Goal: Information Seeking & Learning: Check status

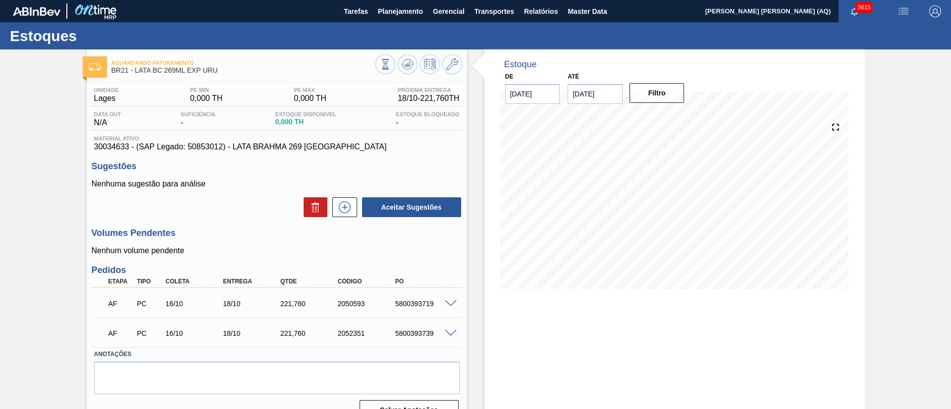
click at [907, 76] on div "Aguardando Faturamento BR21 - LATA BC 269ML EXP URU Unidade Lages PE MIN 0,000 …" at bounding box center [475, 239] width 951 height 379
click at [424, 15] on button "Planejamento" at bounding box center [400, 11] width 55 height 22
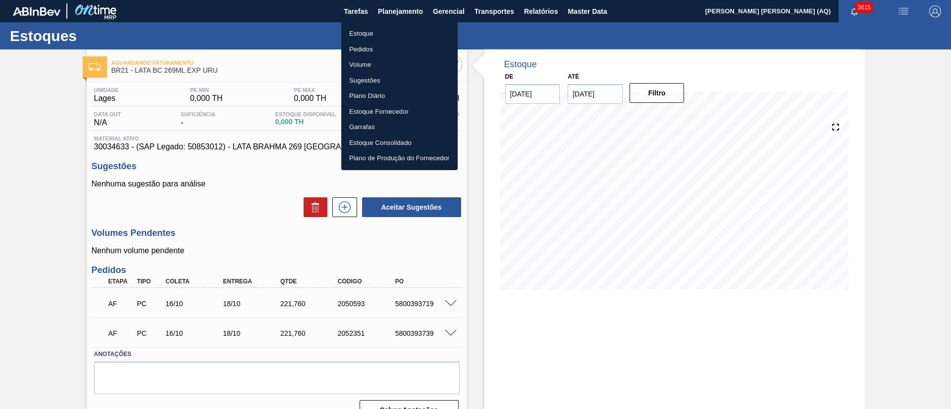
click at [365, 35] on li "Estoque" at bounding box center [399, 34] width 116 height 16
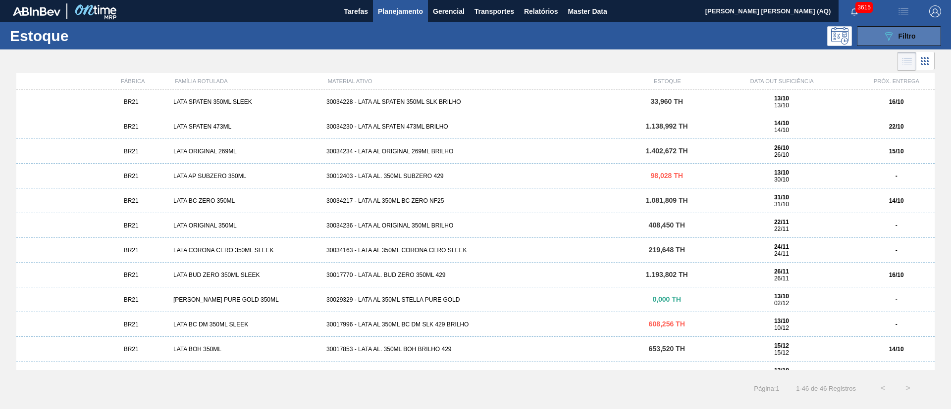
click at [890, 35] on icon "089F7B8B-B2A5-4AFE-B5C0-19BA573D28AC" at bounding box center [888, 36] width 12 height 12
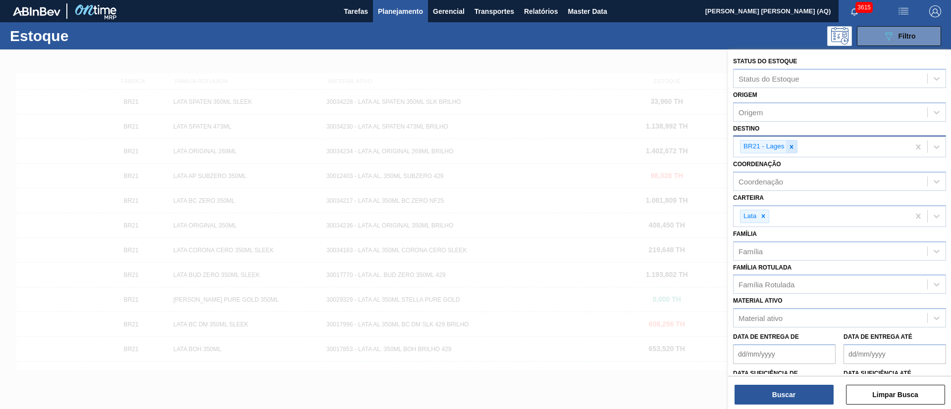
click at [793, 147] on icon at bounding box center [791, 147] width 7 height 7
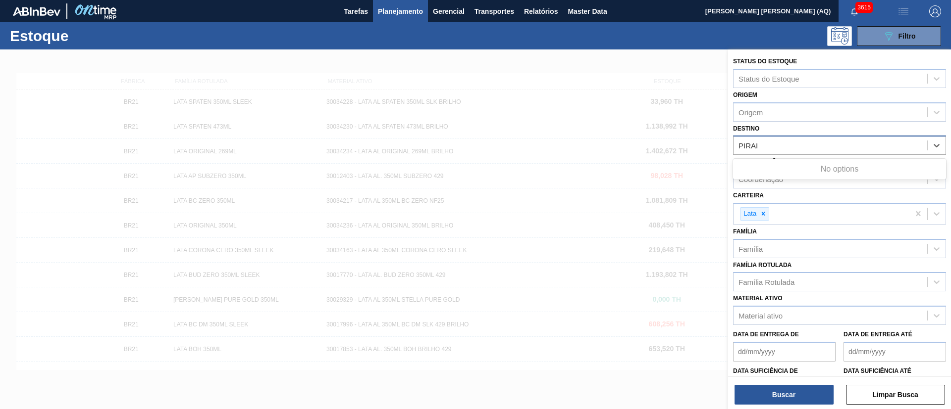
type input "PIRA"
click at [817, 165] on div "BR13 - Piraí" at bounding box center [839, 170] width 213 height 18
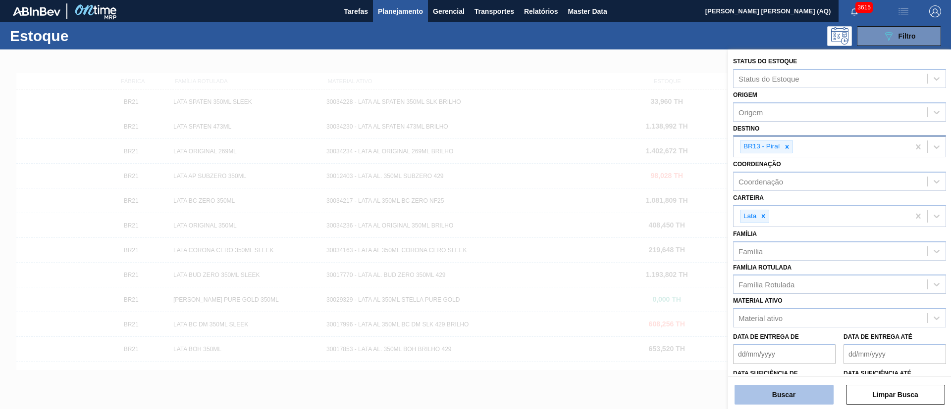
click at [810, 403] on button "Buscar" at bounding box center [783, 395] width 99 height 20
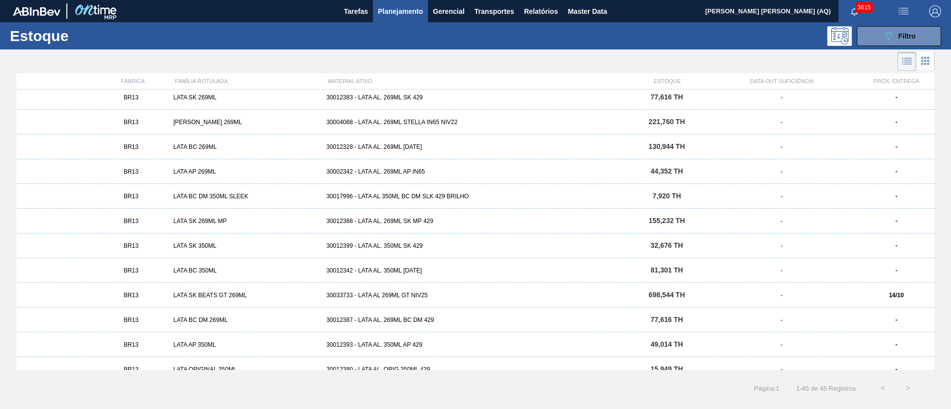
scroll to position [833, 0]
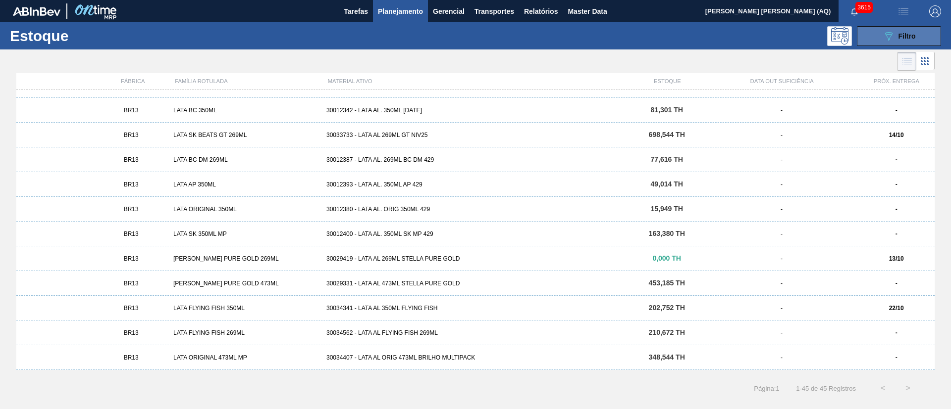
click at [889, 33] on icon "089F7B8B-B2A5-4AFE-B5C0-19BA573D28AC" at bounding box center [888, 36] width 12 height 12
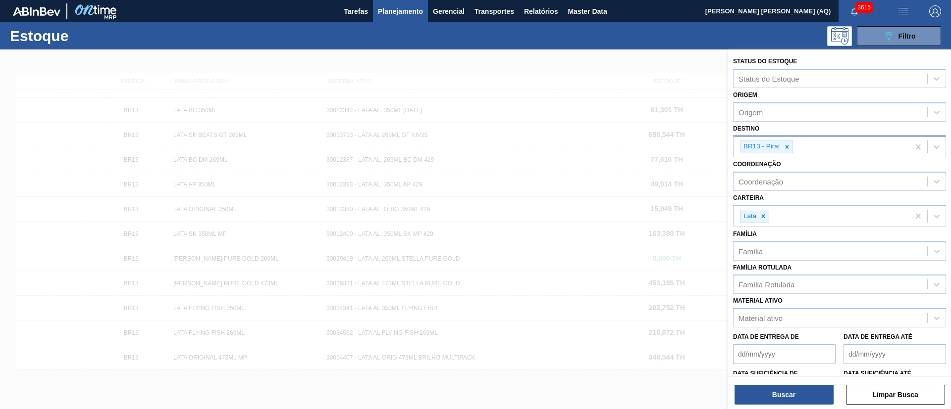
click at [594, 75] on div at bounding box center [475, 254] width 951 height 409
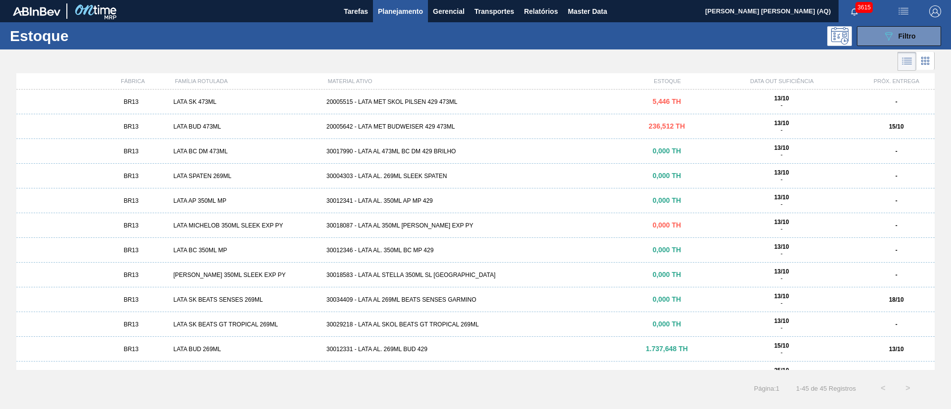
scroll to position [446, 0]
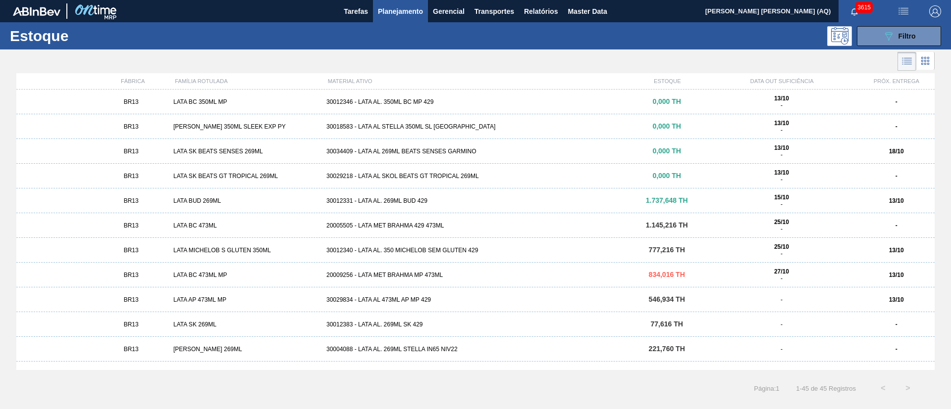
click at [412, 175] on div "30029218 - LATA AL SKOL BEATS GT TROPICAL 269ML" at bounding box center [475, 176] width 306 height 7
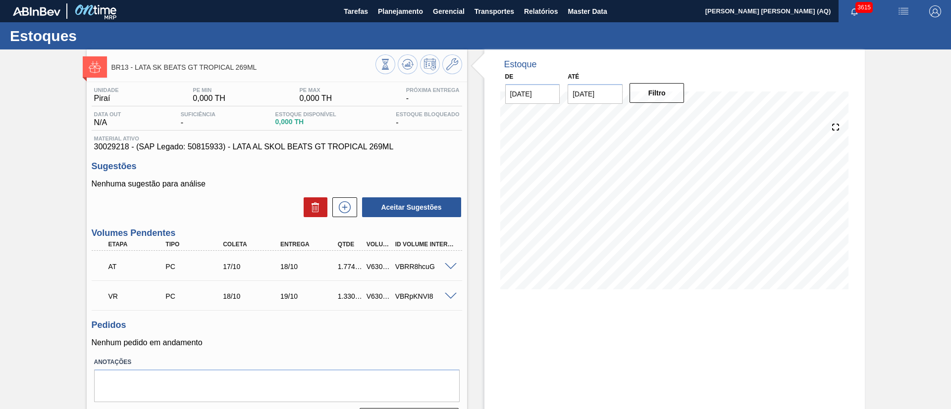
click at [448, 297] on span at bounding box center [451, 296] width 12 height 7
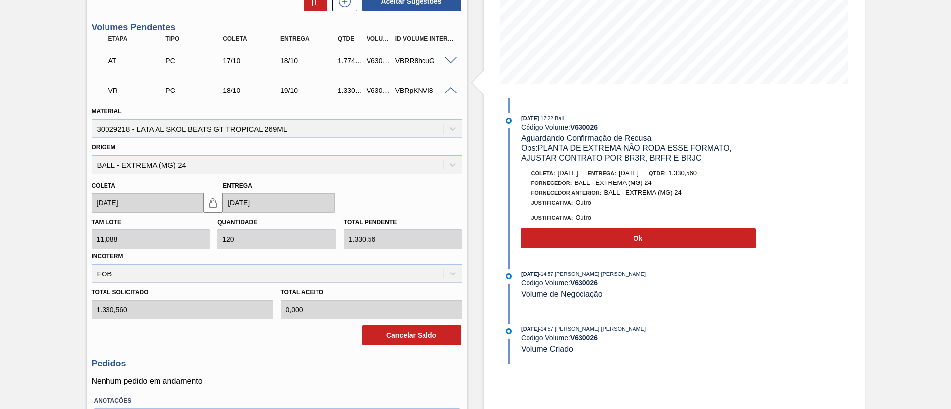
scroll to position [223, 0]
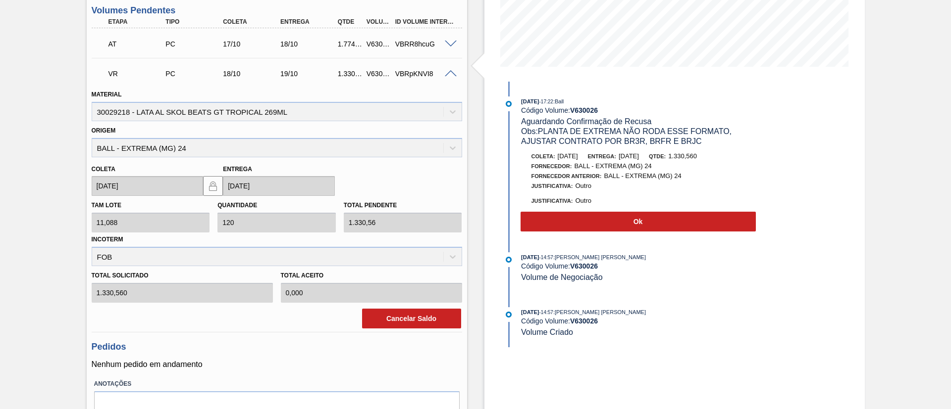
click at [448, 73] on span at bounding box center [451, 73] width 12 height 7
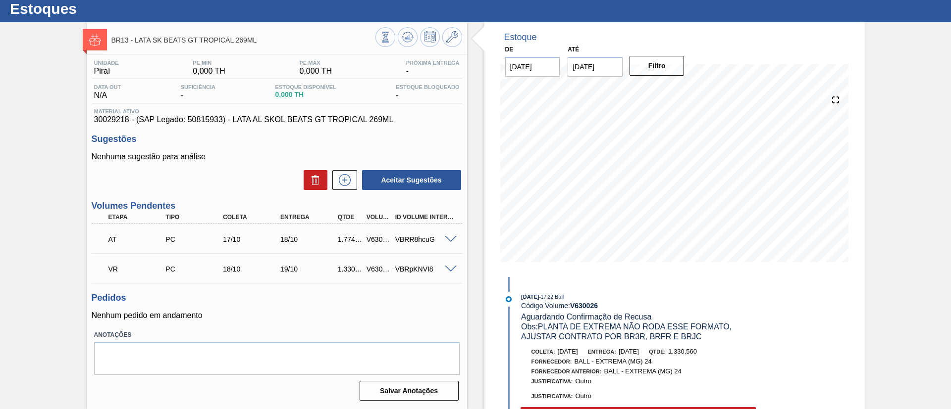
scroll to position [27, 0]
click at [446, 235] on div at bounding box center [452, 238] width 20 height 7
click at [450, 239] on span at bounding box center [451, 239] width 12 height 7
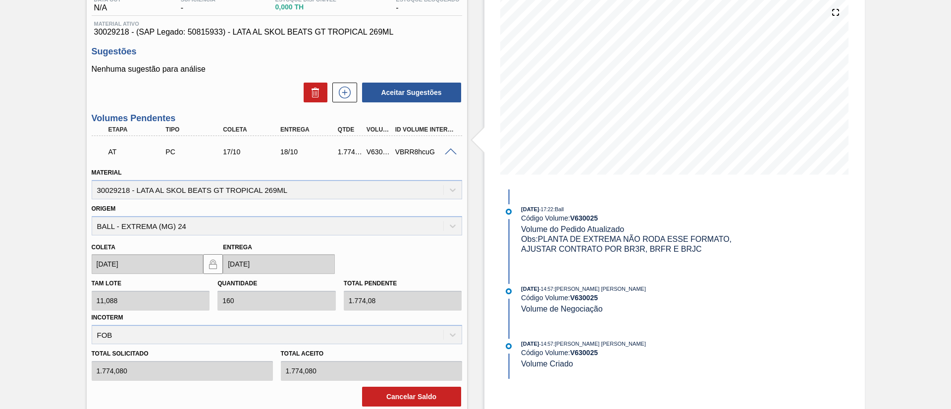
scroll to position [74, 0]
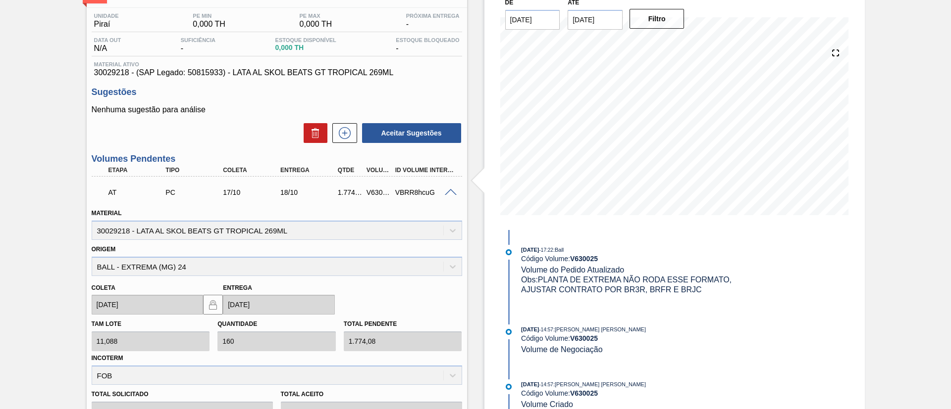
click at [453, 191] on span at bounding box center [451, 192] width 12 height 7
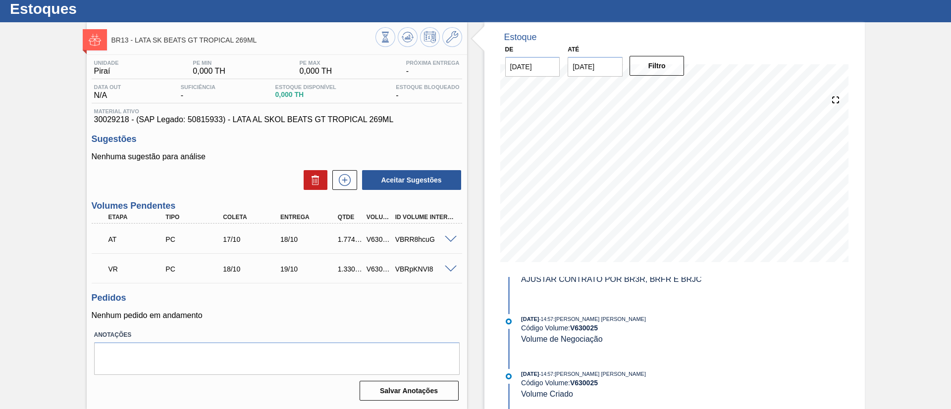
scroll to position [0, 0]
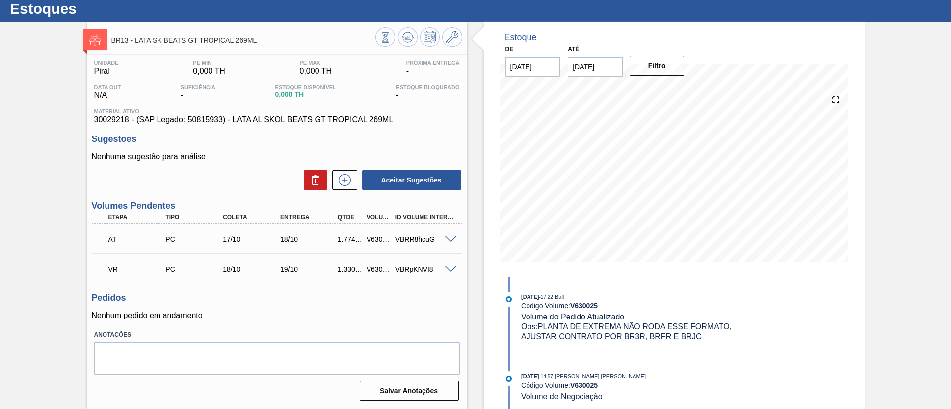
click at [446, 240] on span at bounding box center [451, 239] width 12 height 7
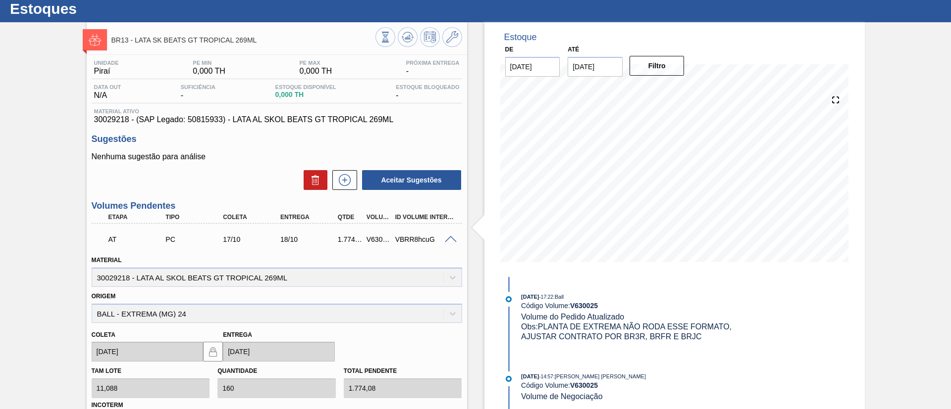
click at [447, 240] on span at bounding box center [451, 239] width 12 height 7
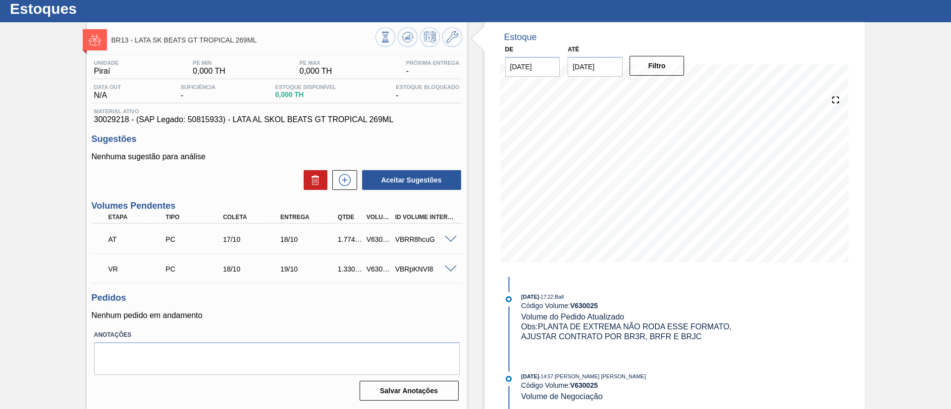
click at [449, 268] on span at bounding box center [451, 269] width 12 height 7
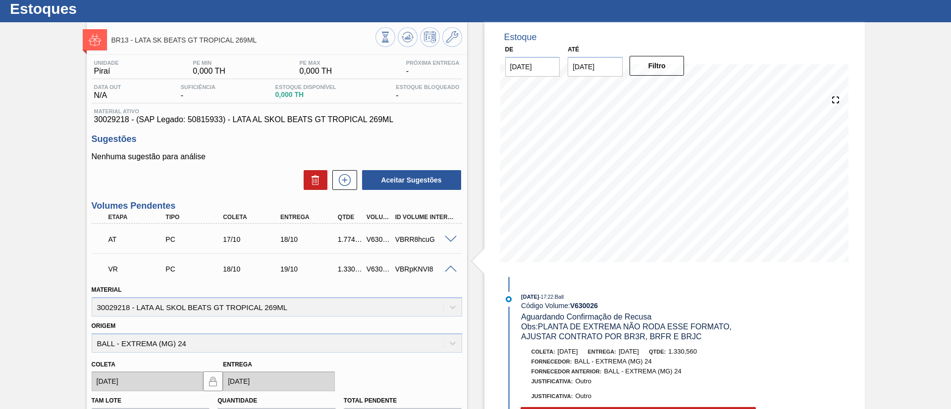
click at [449, 268] on span at bounding box center [451, 269] width 12 height 7
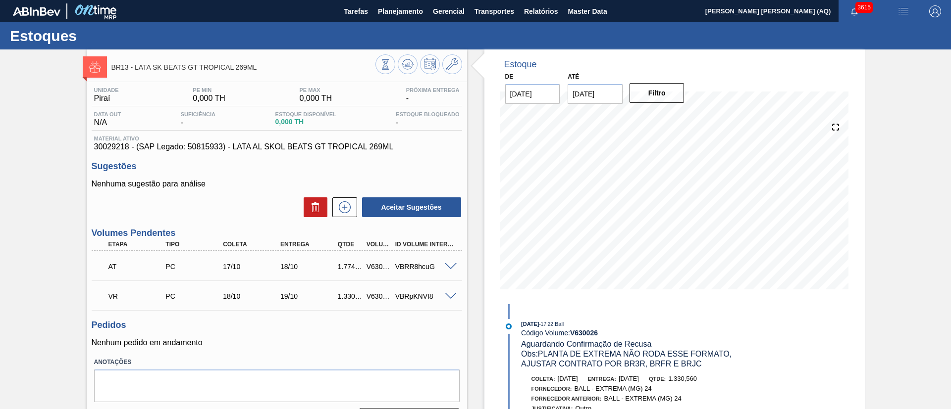
click at [70, 283] on div "BR13 - LATA SK BEATS GT TROPICAL 269ML Unidade Piraí PE MIN 0,000 TH PE MAX 0,0…" at bounding box center [475, 243] width 951 height 387
drag, startPoint x: 337, startPoint y: 267, endPoint x: 354, endPoint y: 267, distance: 16.8
click at [354, 267] on div "1.774,080" at bounding box center [350, 267] width 30 height 8
click at [450, 267] on span at bounding box center [451, 266] width 12 height 7
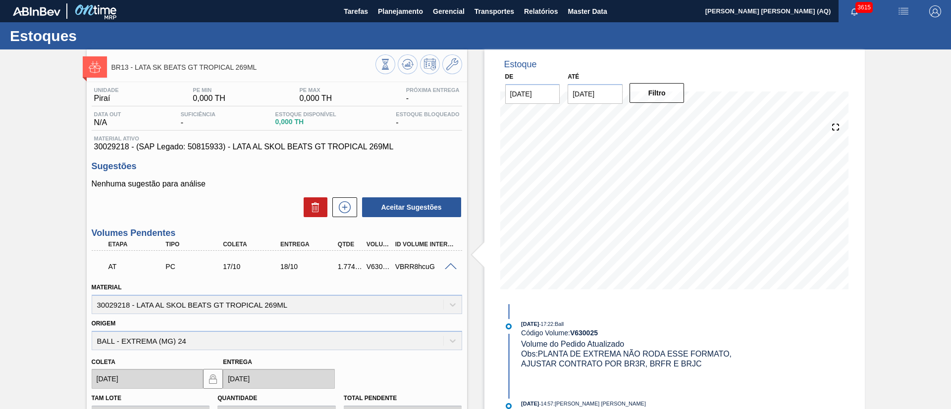
click at [446, 265] on span at bounding box center [451, 266] width 12 height 7
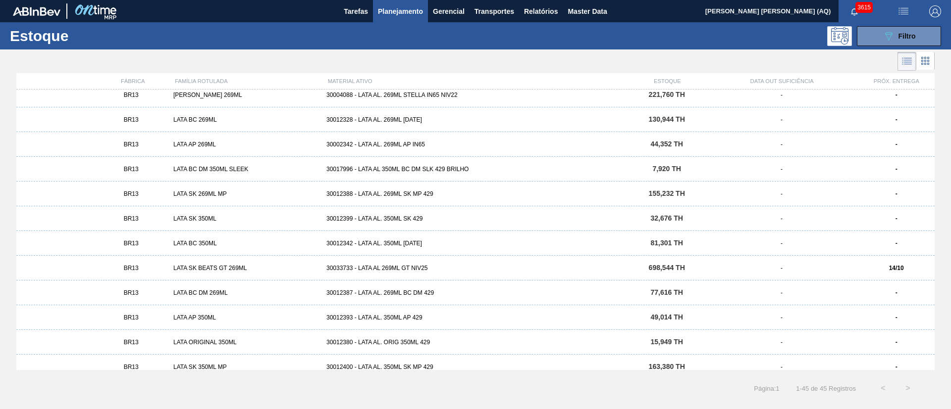
scroll to position [701, 0]
click at [414, 265] on div "30033733 - LATA AL 269ML GT NIV25" at bounding box center [475, 267] width 306 height 7
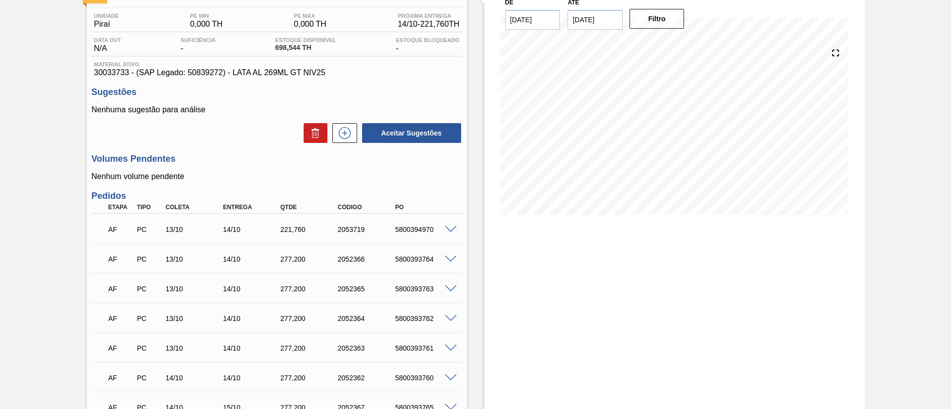
scroll to position [149, 0]
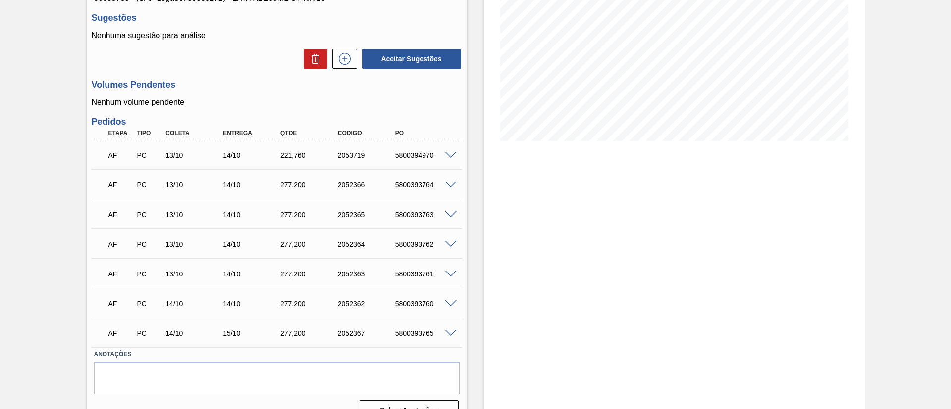
click at [451, 160] on div "AF PC 13/10 14/10 221,760 2053719 5800394970" at bounding box center [277, 154] width 370 height 25
click at [449, 153] on span at bounding box center [451, 155] width 12 height 7
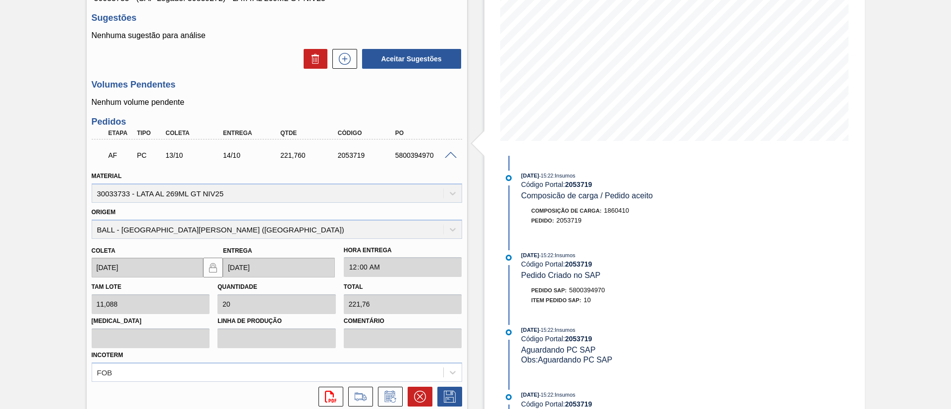
click at [450, 157] on span at bounding box center [451, 155] width 12 height 7
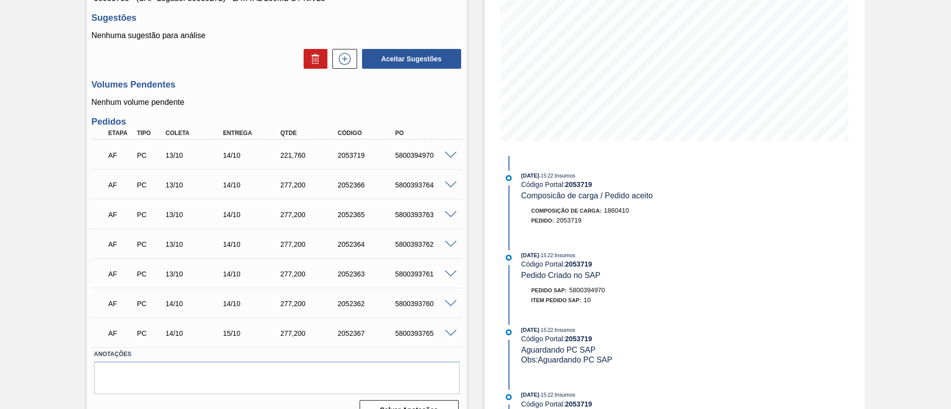
click at [450, 185] on span at bounding box center [451, 185] width 12 height 7
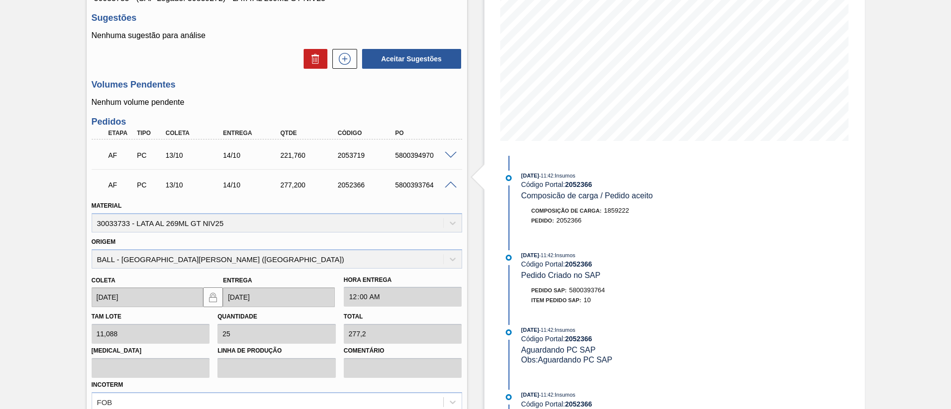
click at [450, 185] on span at bounding box center [451, 185] width 12 height 7
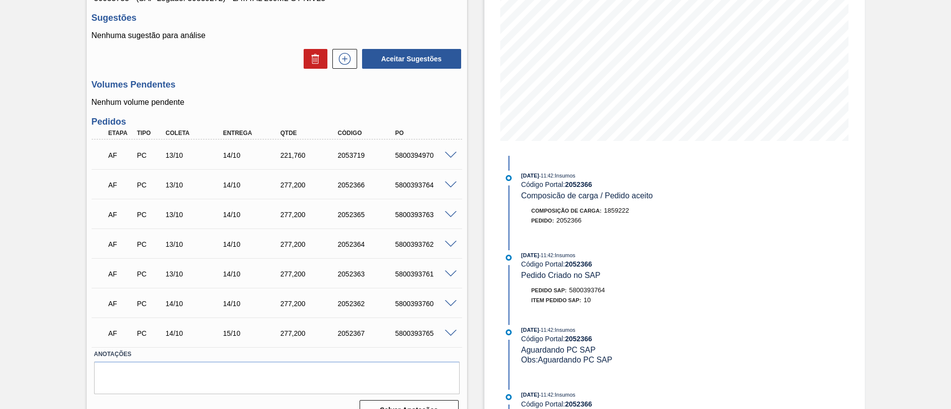
click at [449, 212] on span at bounding box center [451, 214] width 12 height 7
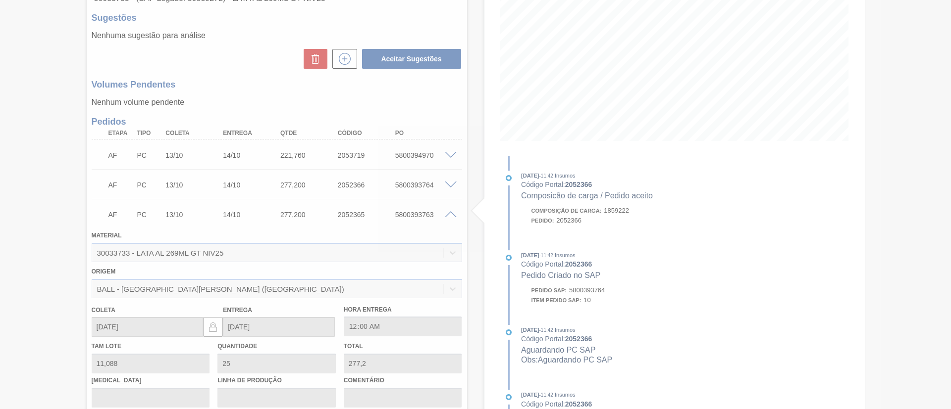
click at [449, 211] on div at bounding box center [475, 204] width 951 height 409
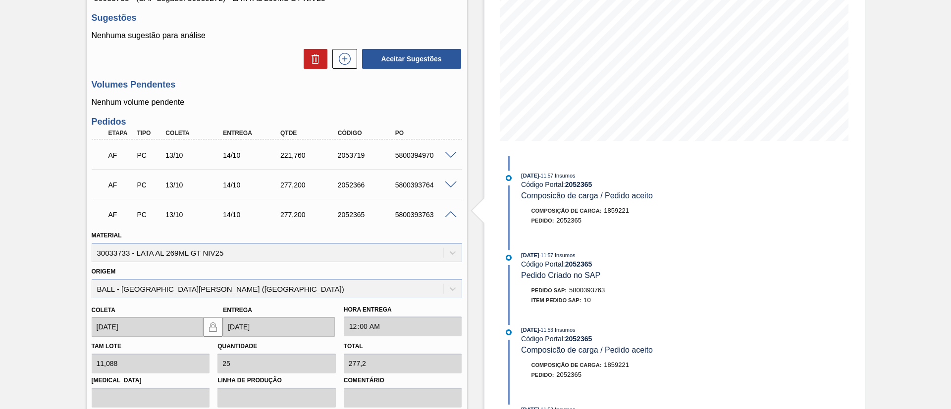
click at [447, 209] on div "AF PC 13/10 14/10 277,200 2052365 5800393763" at bounding box center [277, 214] width 370 height 25
drag, startPoint x: 449, startPoint y: 213, endPoint x: 456, endPoint y: 219, distance: 9.1
click at [450, 214] on span at bounding box center [451, 214] width 12 height 7
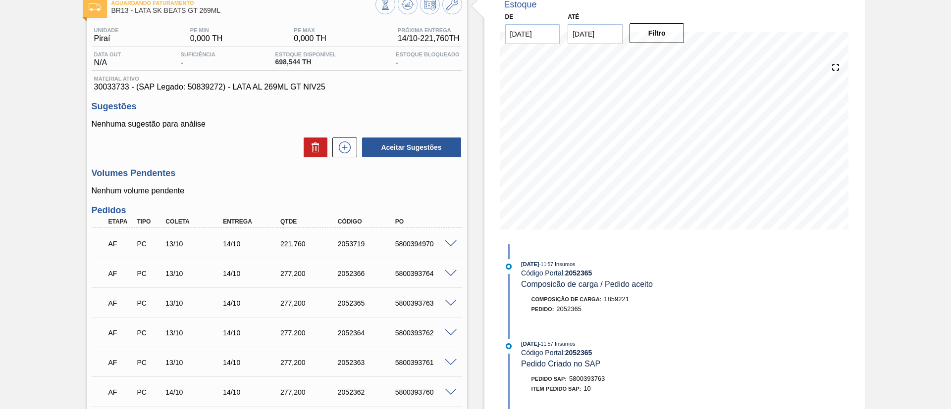
scroll to position [0, 0]
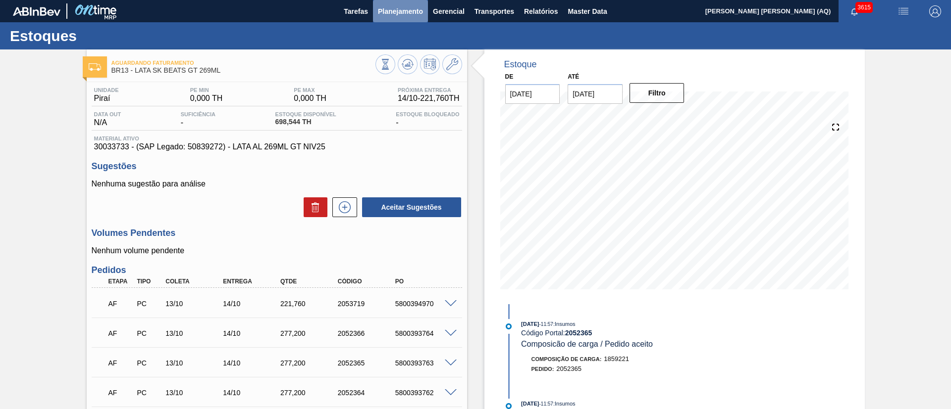
click at [388, 20] on button "Planejamento" at bounding box center [400, 11] width 55 height 22
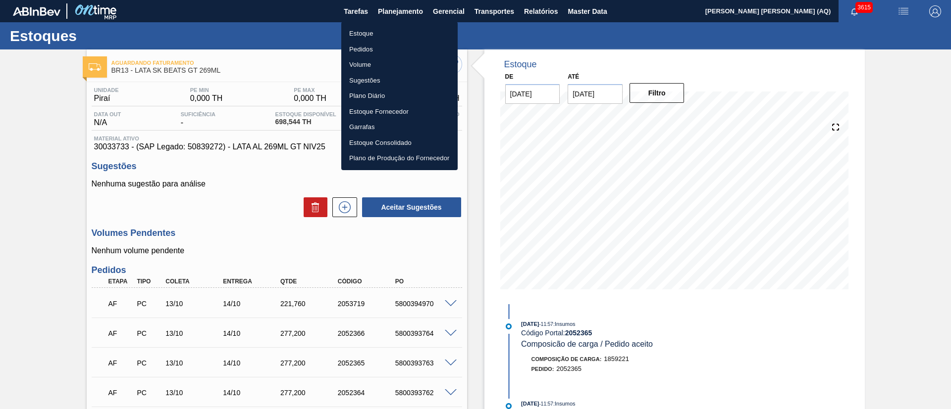
click at [373, 33] on li "Estoque" at bounding box center [399, 34] width 116 height 16
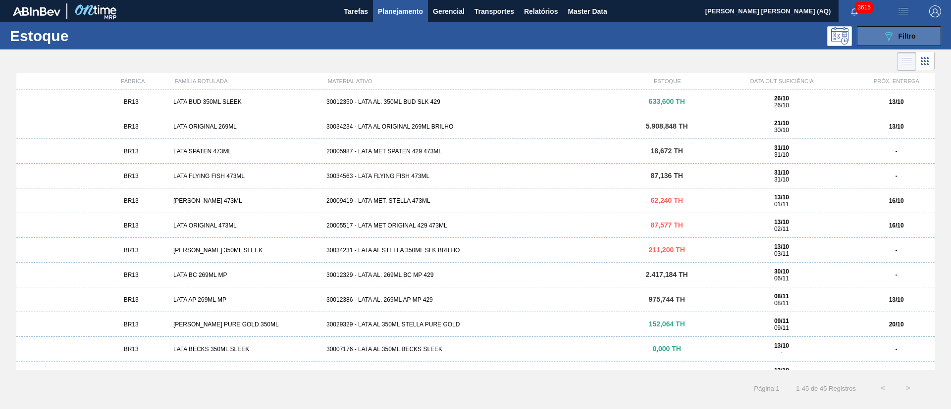
click at [883, 40] on icon "089F7B8B-B2A5-4AFE-B5C0-19BA573D28AC" at bounding box center [888, 36] width 12 height 12
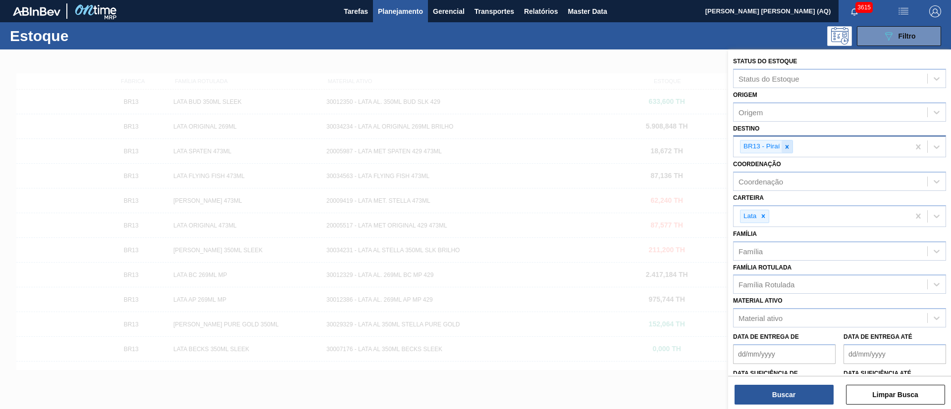
click at [789, 148] on icon at bounding box center [786, 147] width 7 height 7
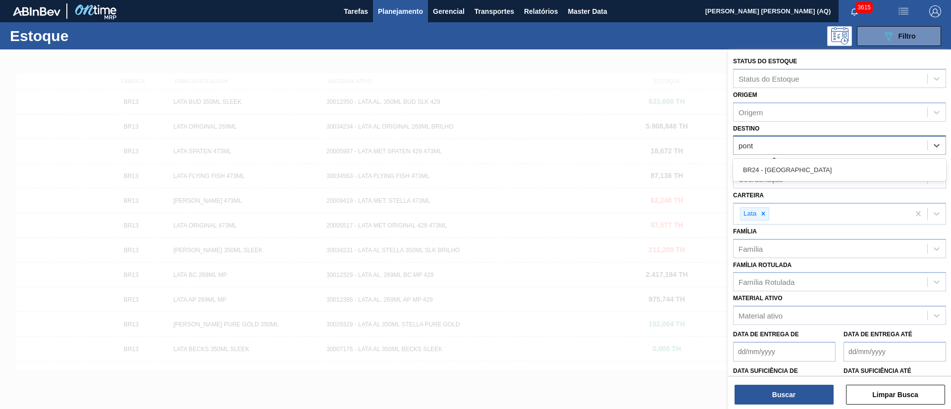
type input "ponta"
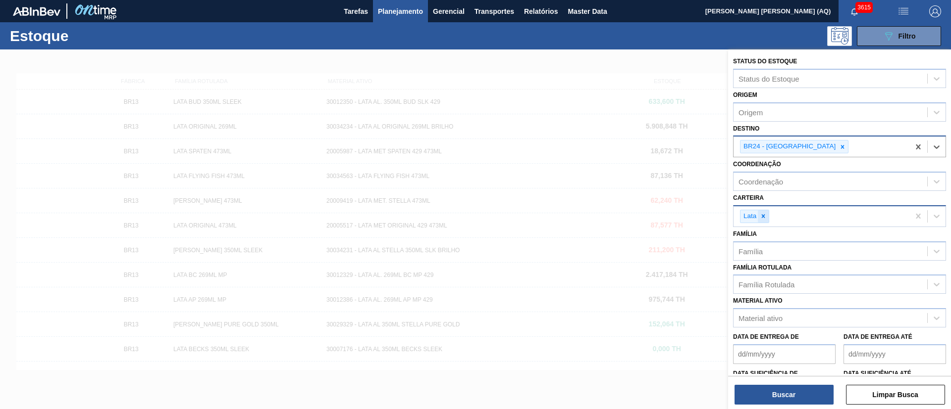
click at [766, 218] on icon at bounding box center [763, 216] width 7 height 7
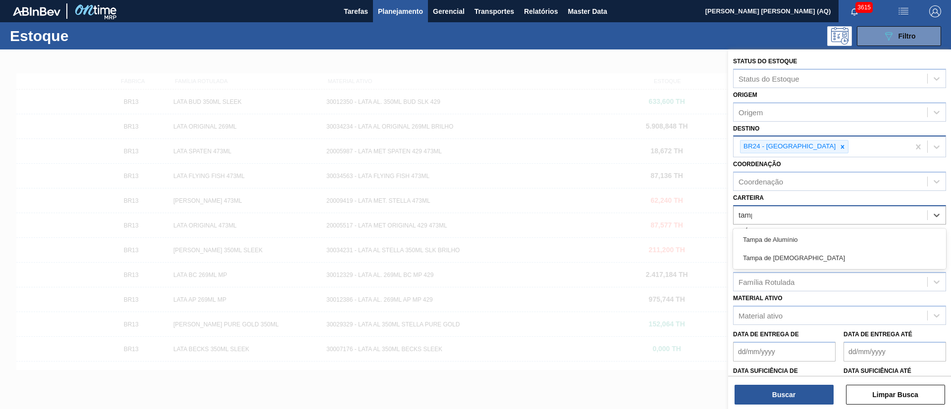
type input "tampa"
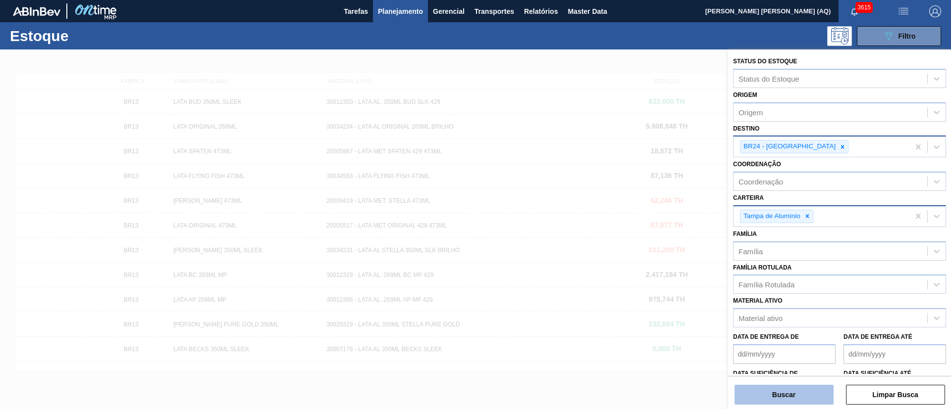
click at [812, 395] on button "Buscar" at bounding box center [783, 395] width 99 height 20
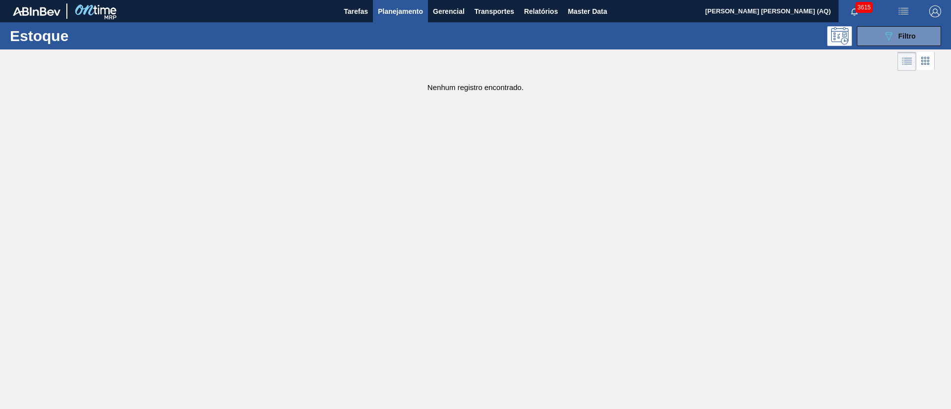
click at [159, 81] on div "Nenhum registro encontrado." at bounding box center [475, 82] width 951 height 18
click at [409, 5] on span "Planejamento" at bounding box center [400, 11] width 45 height 12
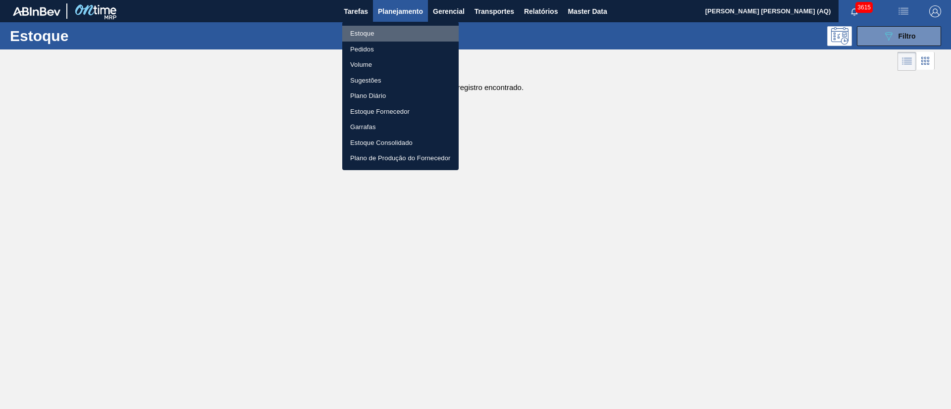
click at [370, 35] on li "Estoque" at bounding box center [400, 34] width 116 height 16
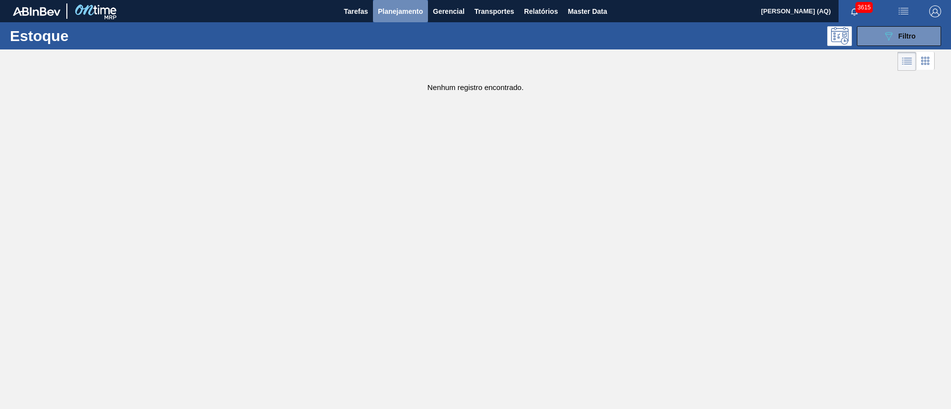
click at [405, 14] on span "Planejamento" at bounding box center [400, 11] width 45 height 12
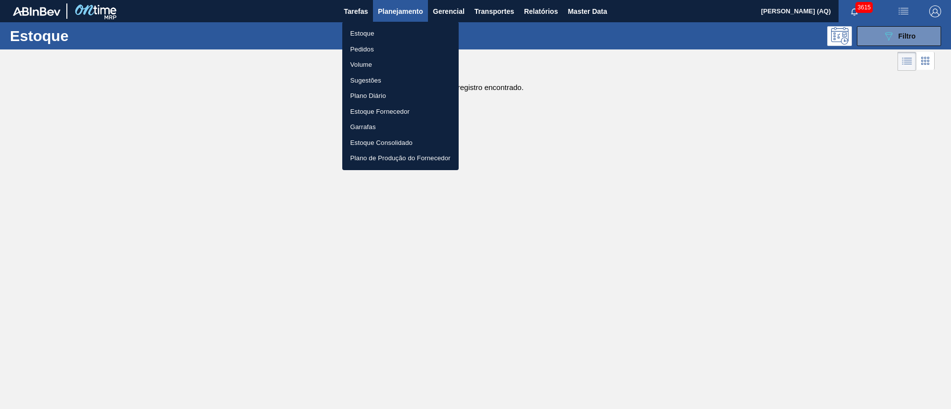
click at [391, 29] on li "Estoque" at bounding box center [400, 34] width 116 height 16
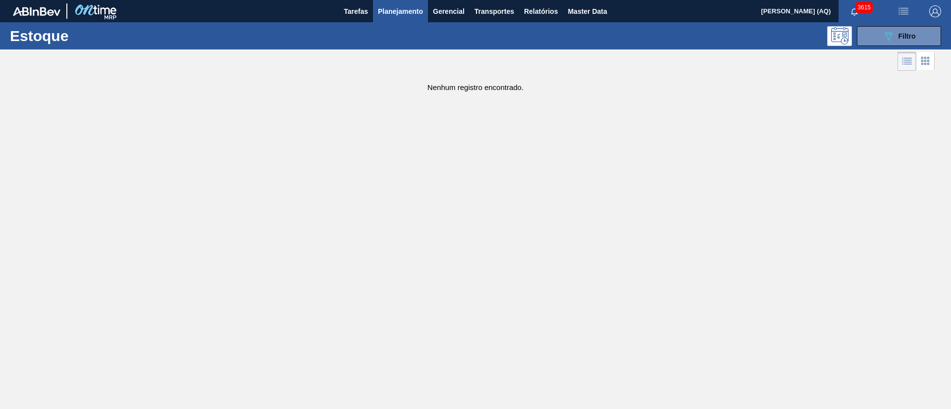
click at [286, 128] on main "Tarefas Planejamento Gerencial Transportes Relatórios Master Data Arthur Candei…" at bounding box center [475, 204] width 951 height 409
